Goal: Task Accomplishment & Management: Manage account settings

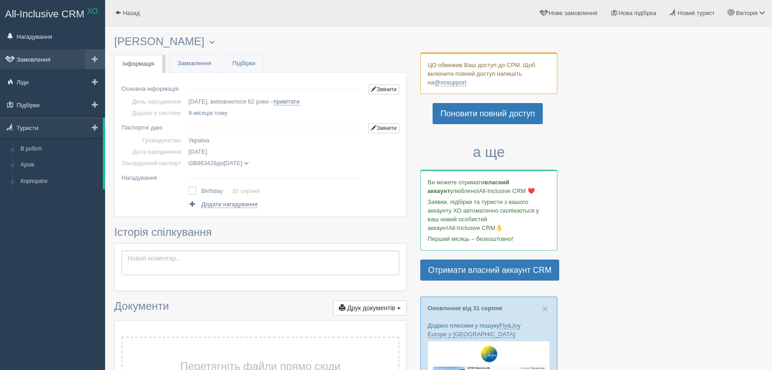
click at [35, 55] on link "Замовлення" at bounding box center [52, 59] width 105 height 20
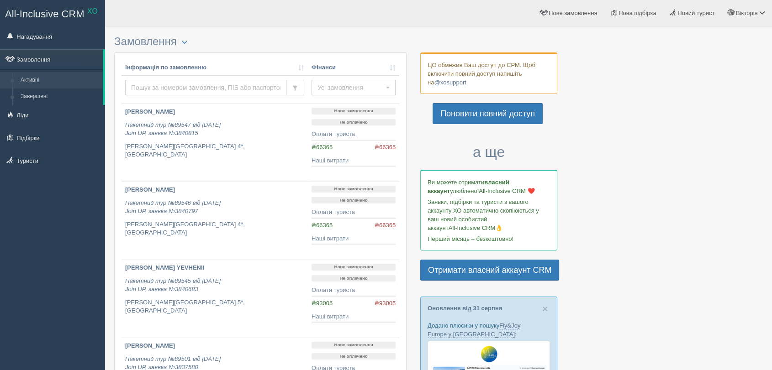
click at [181, 89] on input "text" at bounding box center [205, 88] width 161 height 16
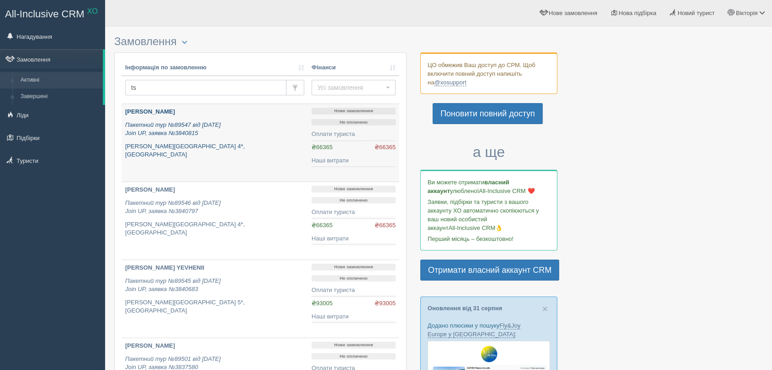
type input "tsv"
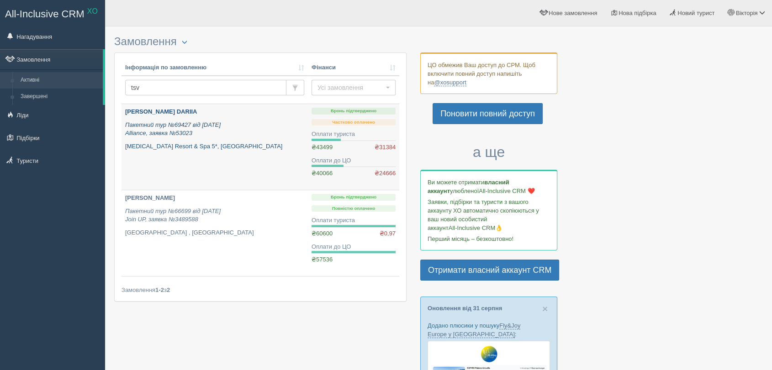
click at [210, 135] on p "Пакетний тур №69427 від 29.01.2025 Alliance, заявка №53023" at bounding box center [214, 129] width 179 height 17
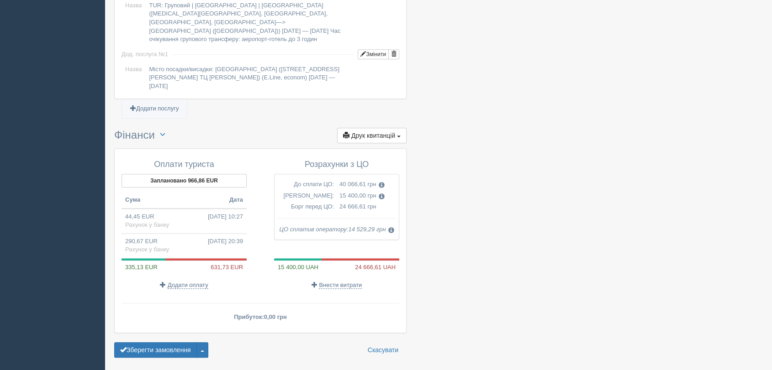
scroll to position [882, 0]
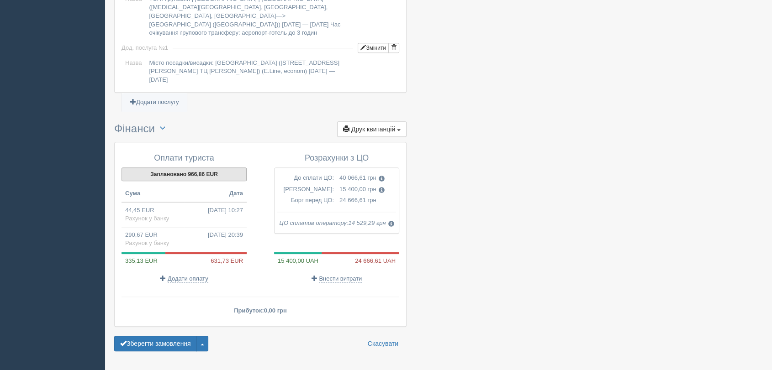
click at [232, 168] on button "Заплановано 966,86 EUR" at bounding box center [183, 175] width 125 height 14
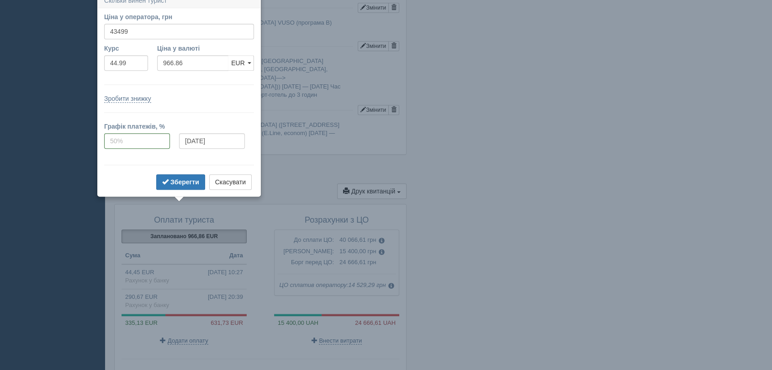
scroll to position [813, 0]
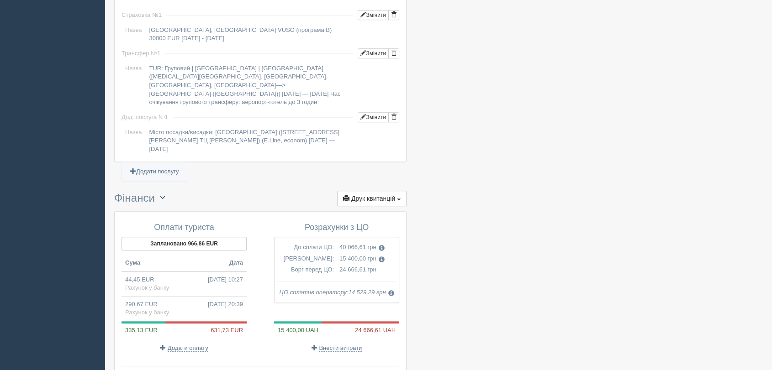
click at [165, 194] on span "button" at bounding box center [162, 196] width 5 height 5
click at [178, 208] on link "Переключити UAH / EUR" at bounding box center [198, 215] width 87 height 15
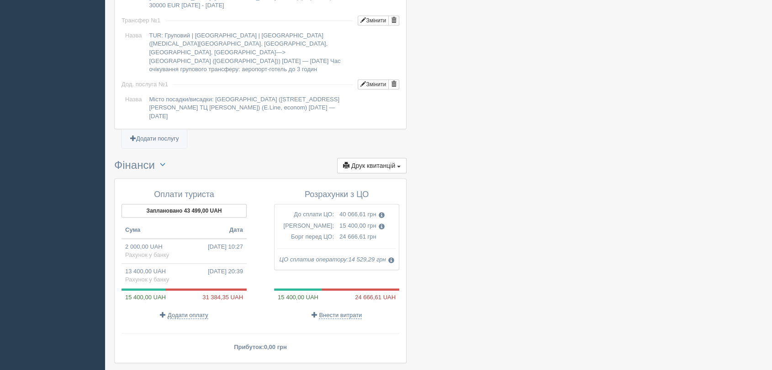
scroll to position [864, 0]
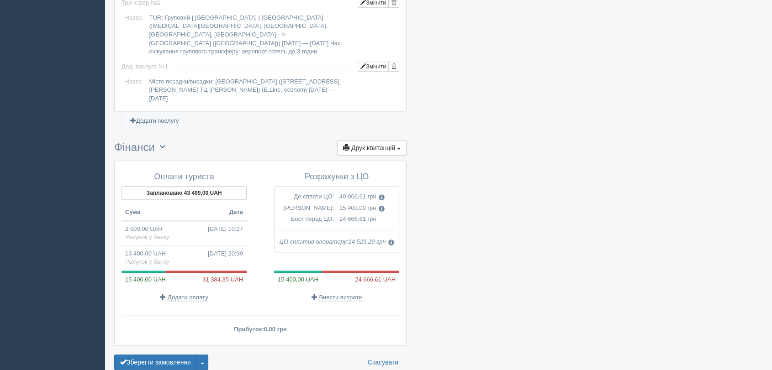
click at [170, 140] on button "button" at bounding box center [163, 147] width 16 height 14
click at [175, 157] on link "Переключити UAH / EUR" at bounding box center [198, 164] width 87 height 15
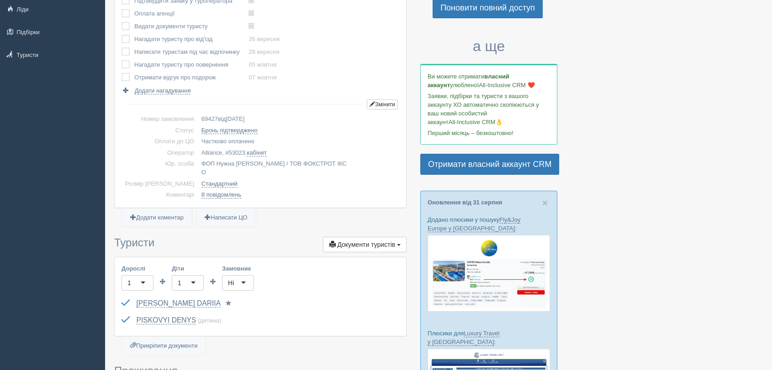
scroll to position [20, 0]
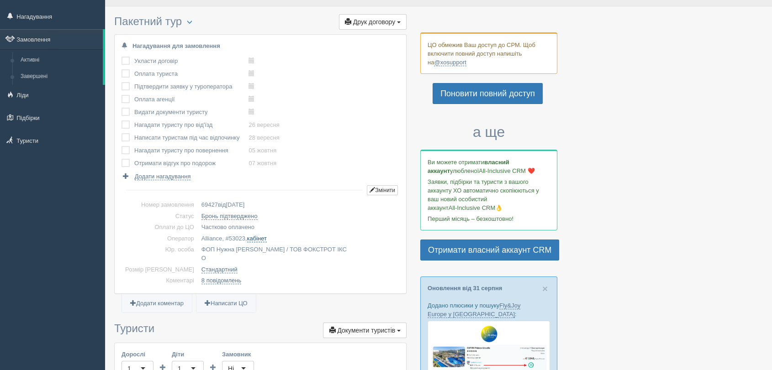
click at [247, 236] on link "кабінет" at bounding box center [257, 238] width 20 height 7
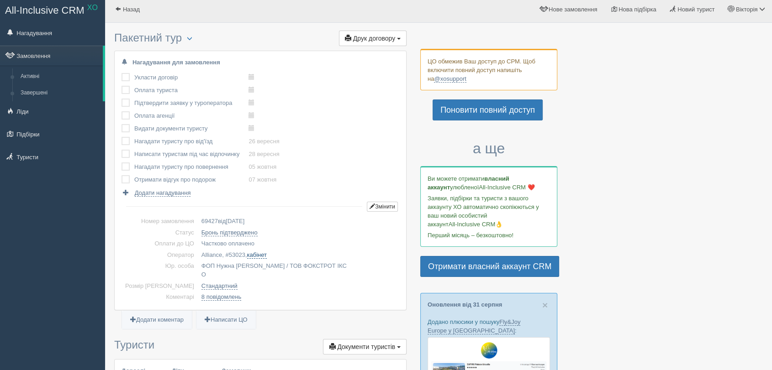
scroll to position [0, 0]
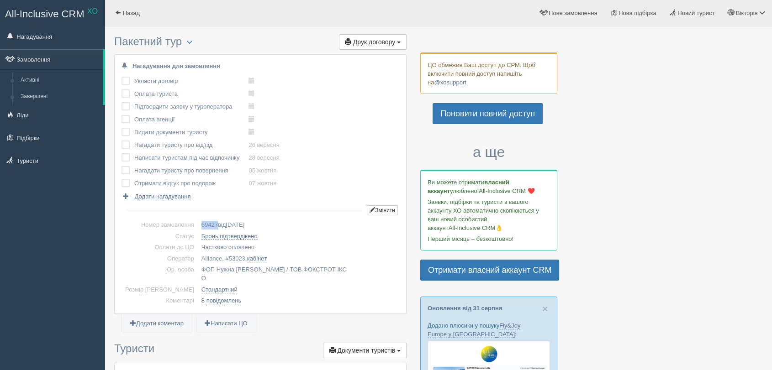
copy span "69427"
copy span "53023"
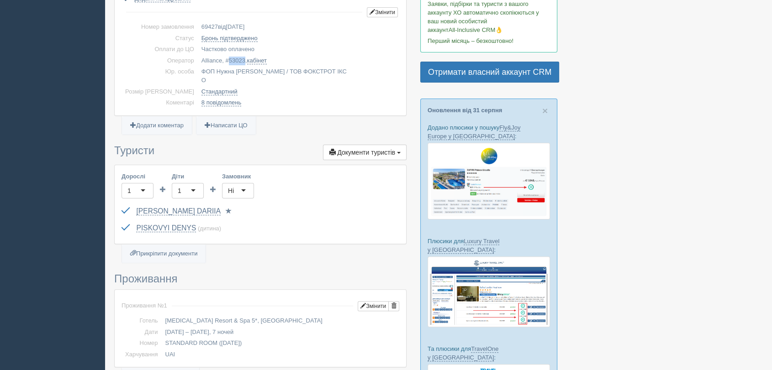
scroll to position [71, 0]
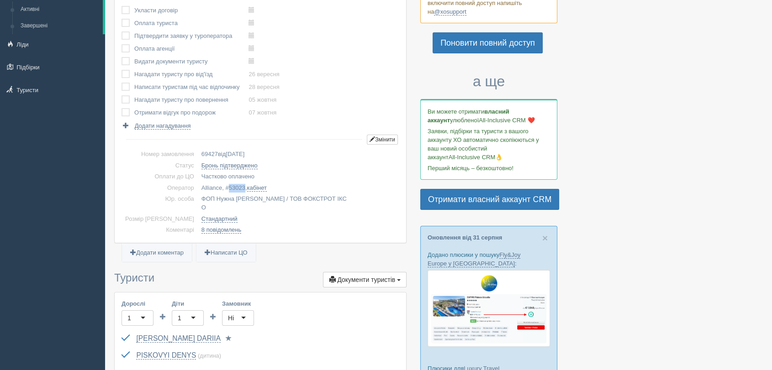
copy span "53023"
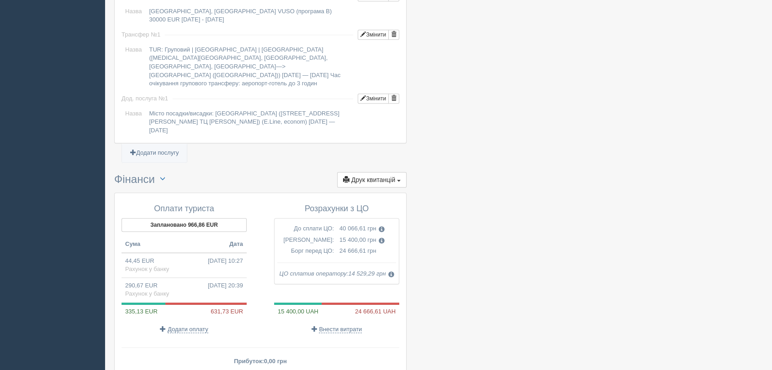
scroll to position [882, 0]
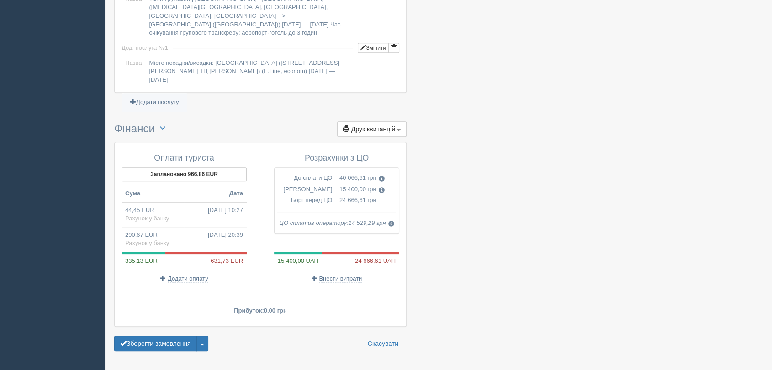
click at [142, 121] on h3 "Фінанси Переключити UAH / EUR Друк квитанцій Друк + Новий рахунок-фактура Акт в…" at bounding box center [260, 129] width 292 height 16
click at [158, 121] on button "button" at bounding box center [163, 128] width 16 height 14
click at [164, 139] on link "Переключити UAH / EUR" at bounding box center [198, 146] width 87 height 15
click at [189, 168] on button "Заплановано 43 499,00 UAH" at bounding box center [183, 175] width 125 height 14
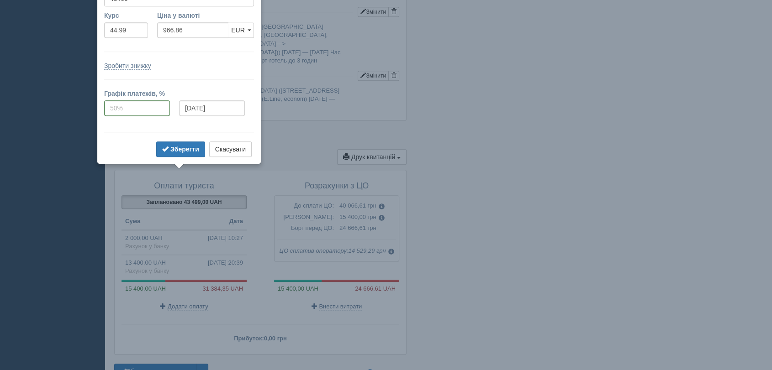
scroll to position [814, 0]
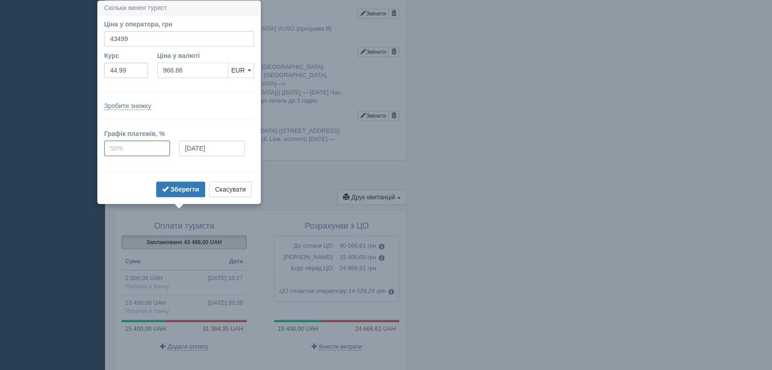
drag, startPoint x: 194, startPoint y: 69, endPoint x: 157, endPoint y: 68, distance: 36.5
click at [157, 68] on input "966.86" at bounding box center [192, 71] width 71 height 16
drag, startPoint x: 74, startPoint y: 68, endPoint x: 69, endPoint y: 68, distance: 4.6
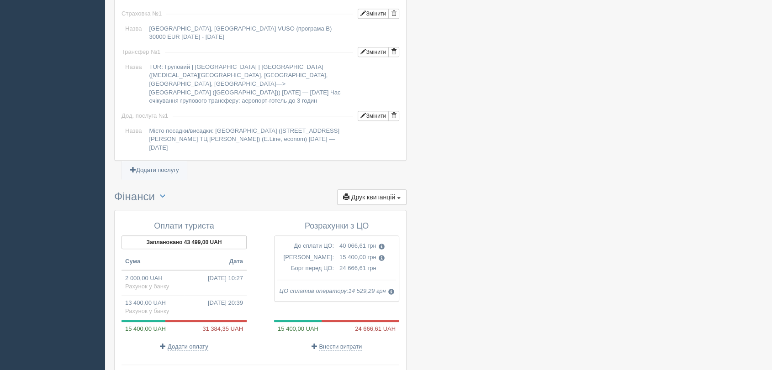
click at [182, 270] on td "2 000,00 UAH [DATE] 10:27 Рахунок у банку" at bounding box center [183, 282] width 125 height 25
type input "2000.00"
type input "44.99"
select select "1166"
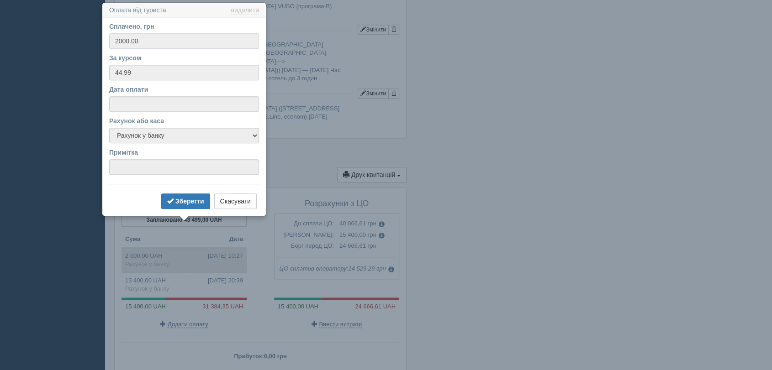
scroll to position [839, 0]
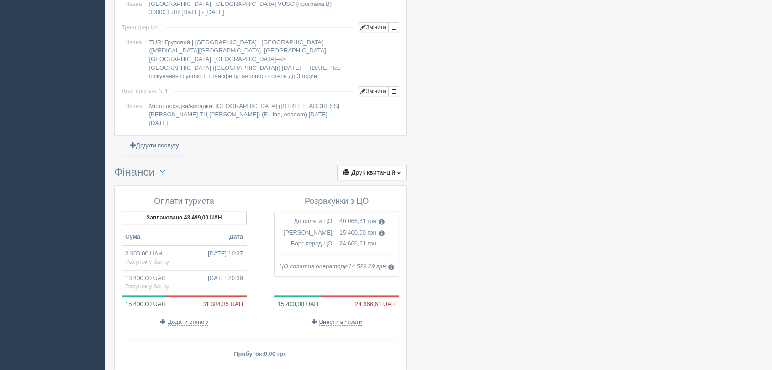
drag, startPoint x: 451, startPoint y: 137, endPoint x: 324, endPoint y: 195, distance: 139.9
click at [148, 270] on td "13 400,00 UAH [DATE] 20:39 Рахунок у банку" at bounding box center [183, 282] width 125 height 25
type input "13400.00"
type input "46.10"
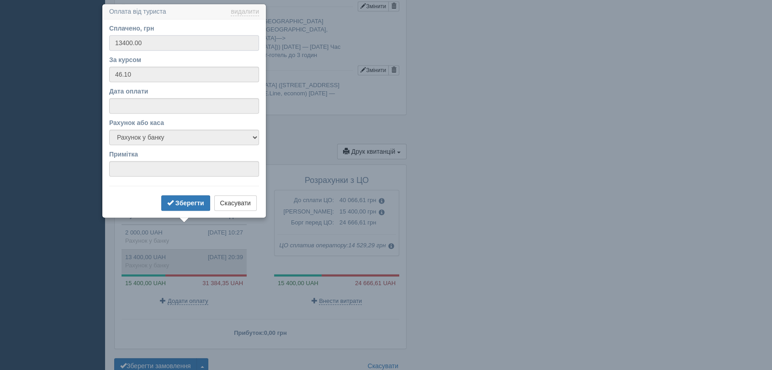
scroll to position [864, 0]
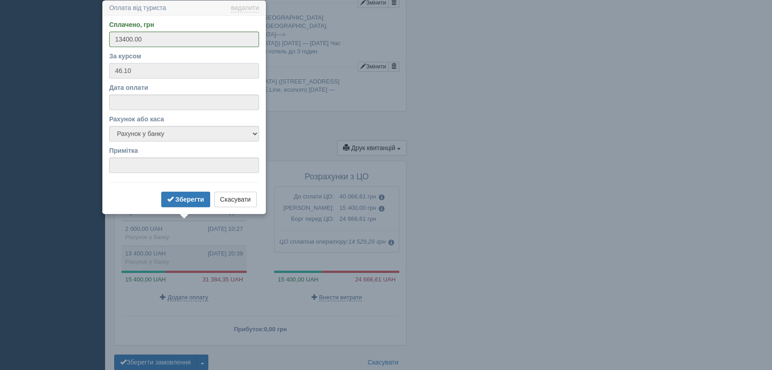
drag, startPoint x: 155, startPoint y: 77, endPoint x: 111, endPoint y: 71, distance: 44.2
click at [111, 71] on input "46.10" at bounding box center [184, 71] width 150 height 16
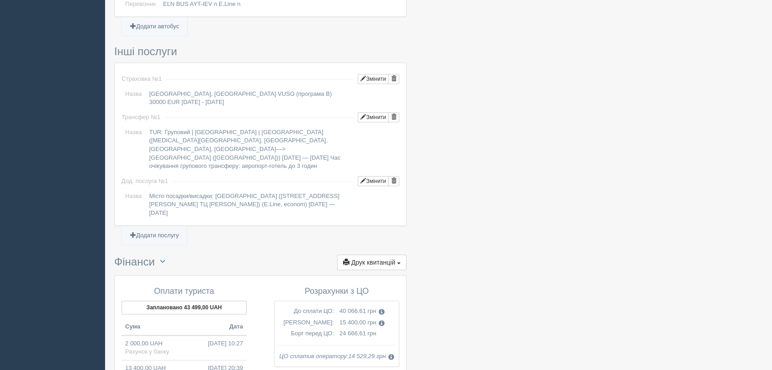
scroll to position [610, 0]
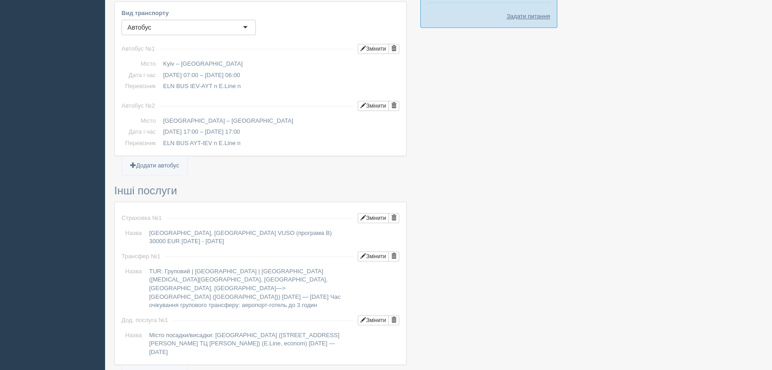
drag, startPoint x: 104, startPoint y: 177, endPoint x: 105, endPoint y: 168, distance: 9.7
click at [104, 177] on div "All-Inclusive CRM XO Нагадування Замовлення Активні Завершені" at bounding box center [386, 29] width 772 height 1278
